Goal: Task Accomplishment & Management: Manage account settings

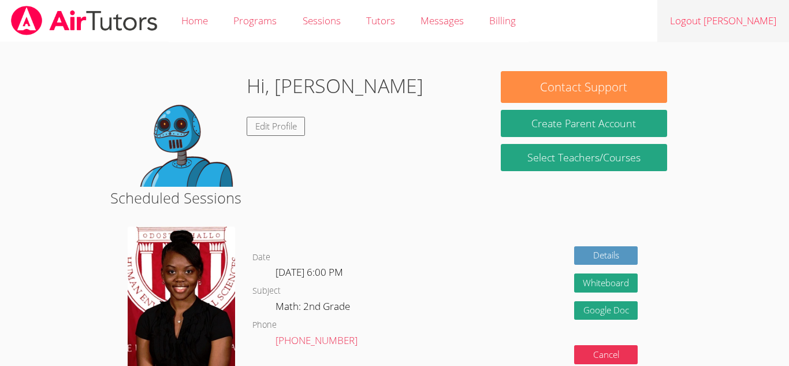
click at [752, 25] on link "Logout [PERSON_NAME]" at bounding box center [724, 21] width 132 height 42
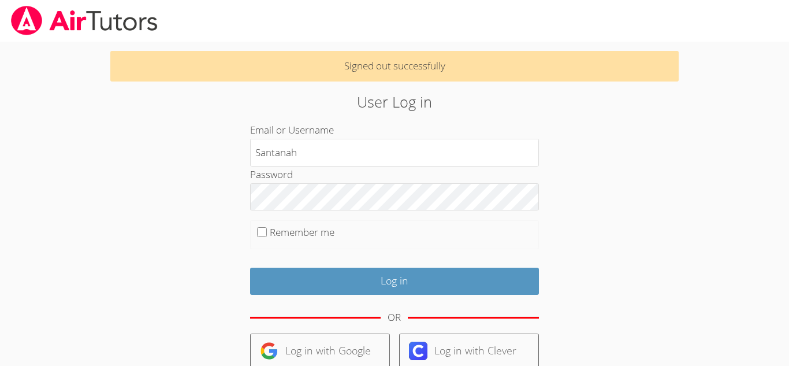
type input "Santanah"
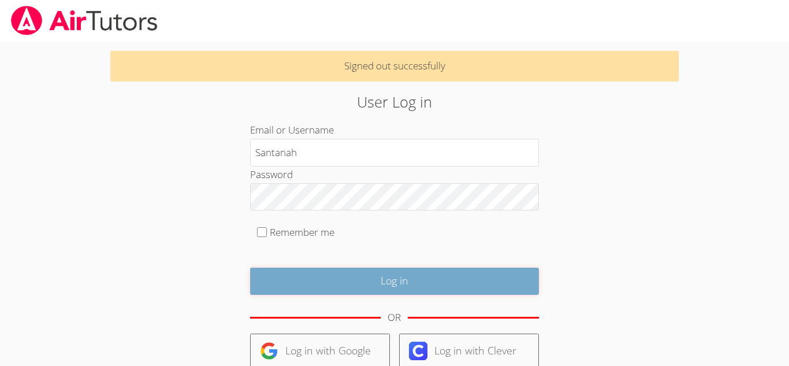
click at [389, 280] on input "Log in" at bounding box center [394, 281] width 289 height 27
